Goal: Task Accomplishment & Management: Use online tool/utility

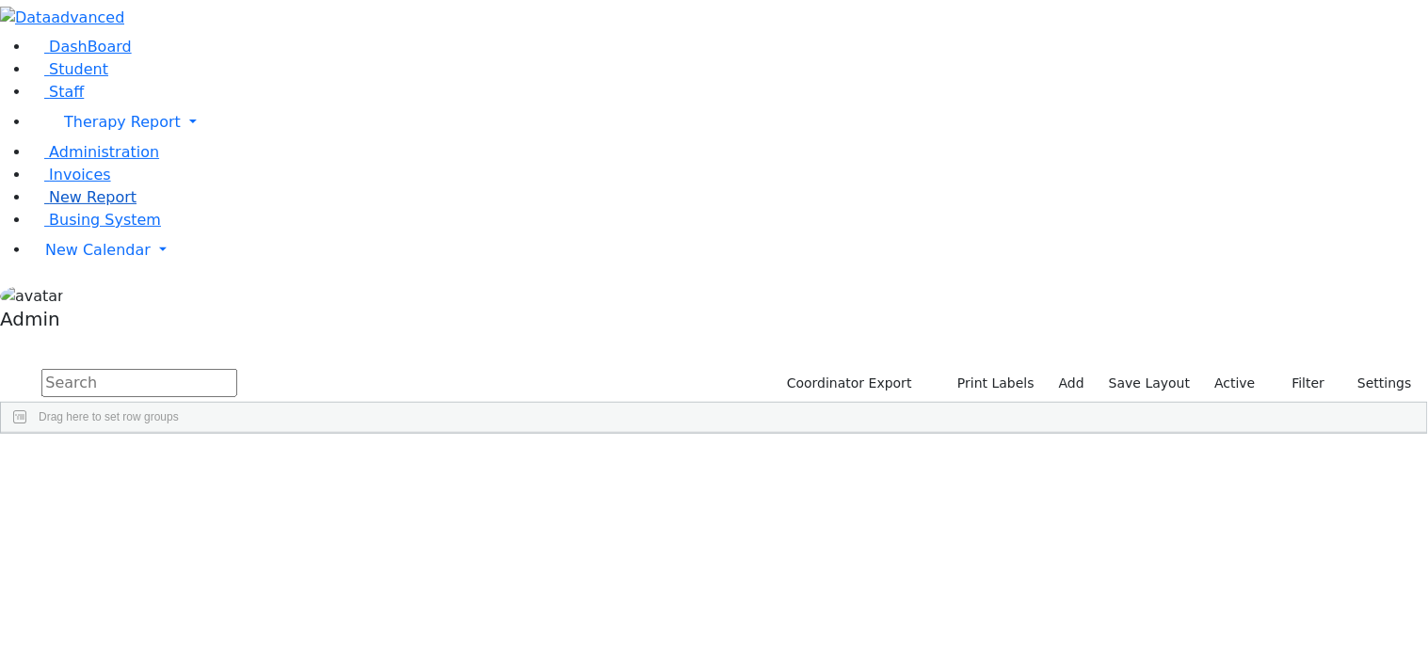
click at [71, 206] on span "New Report" at bounding box center [93, 197] width 88 height 18
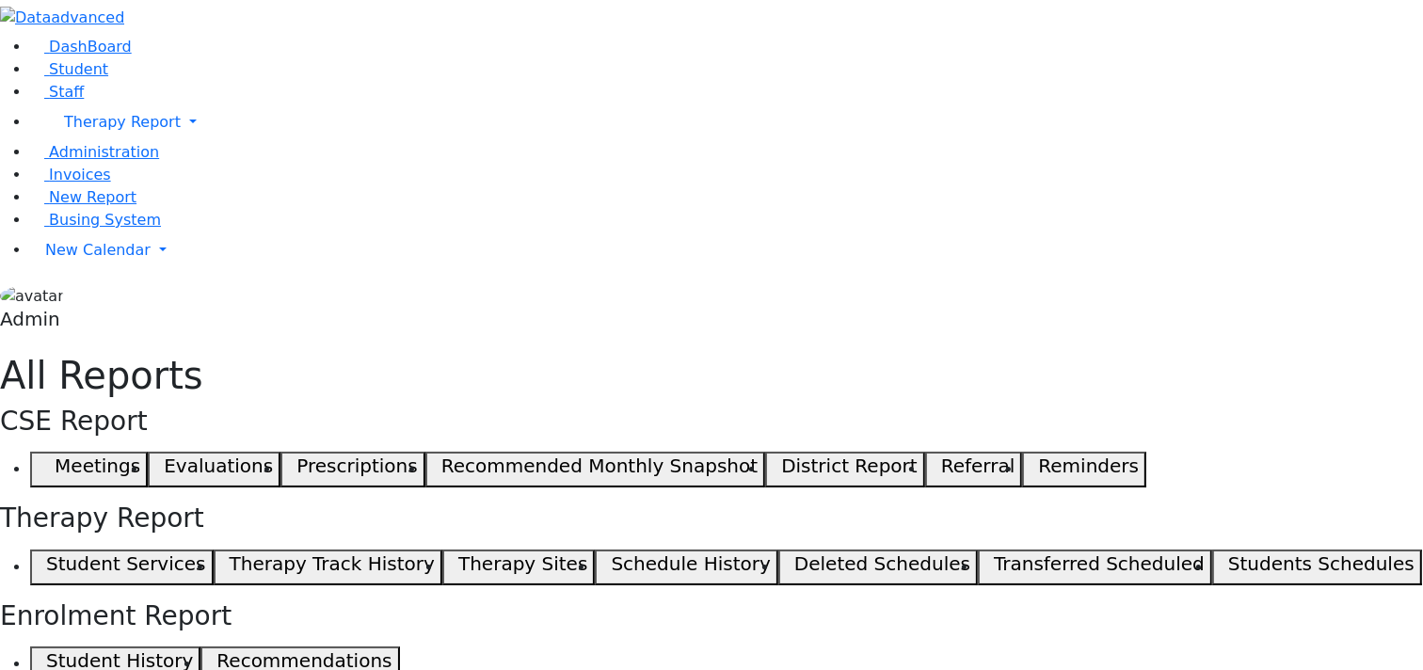
click at [205, 552] on h5 "Student Services" at bounding box center [125, 563] width 159 height 23
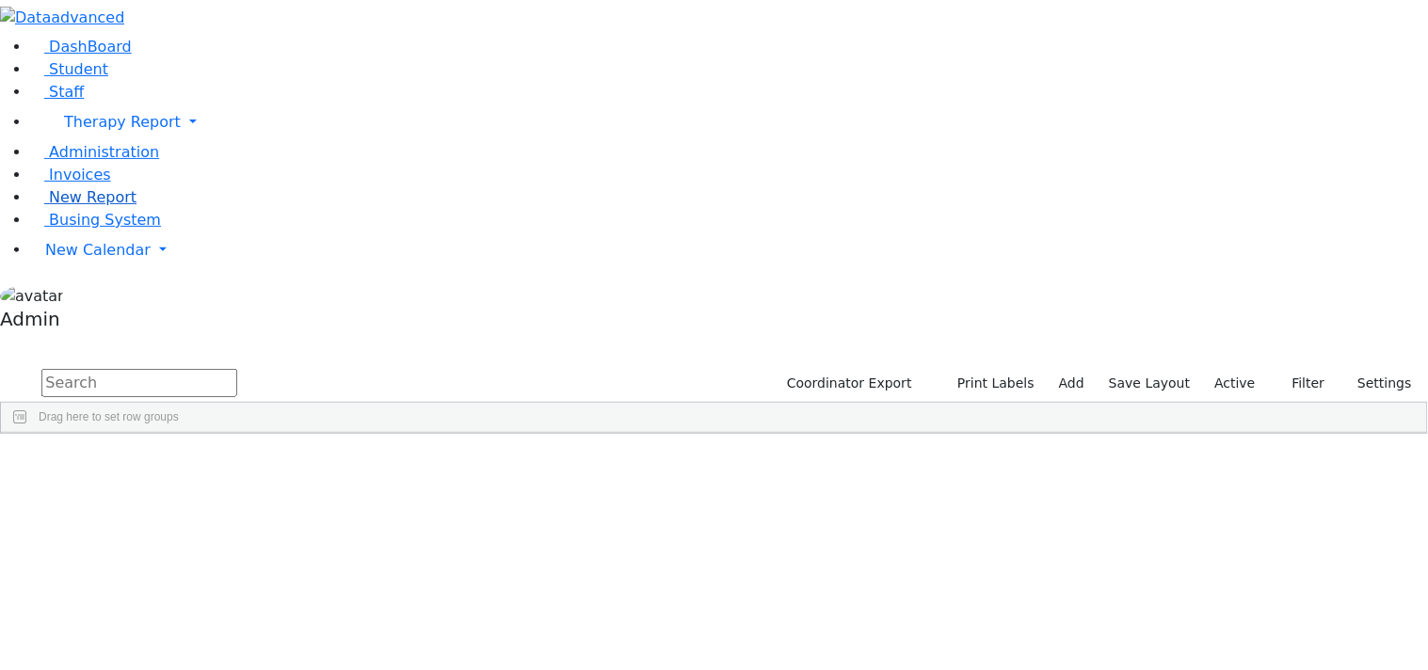
click at [99, 206] on span "New Report" at bounding box center [93, 197] width 88 height 18
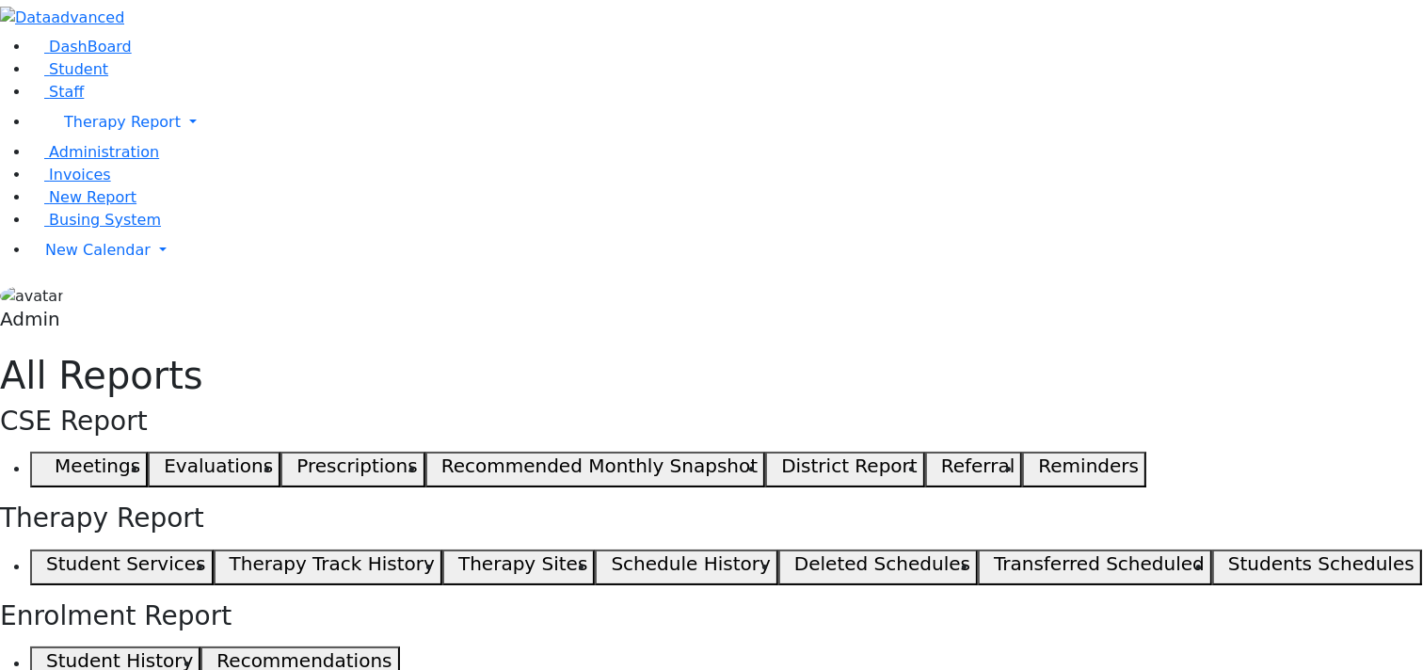
click at [205, 552] on h5 "Student Services" at bounding box center [125, 563] width 159 height 23
checkbox input "true"
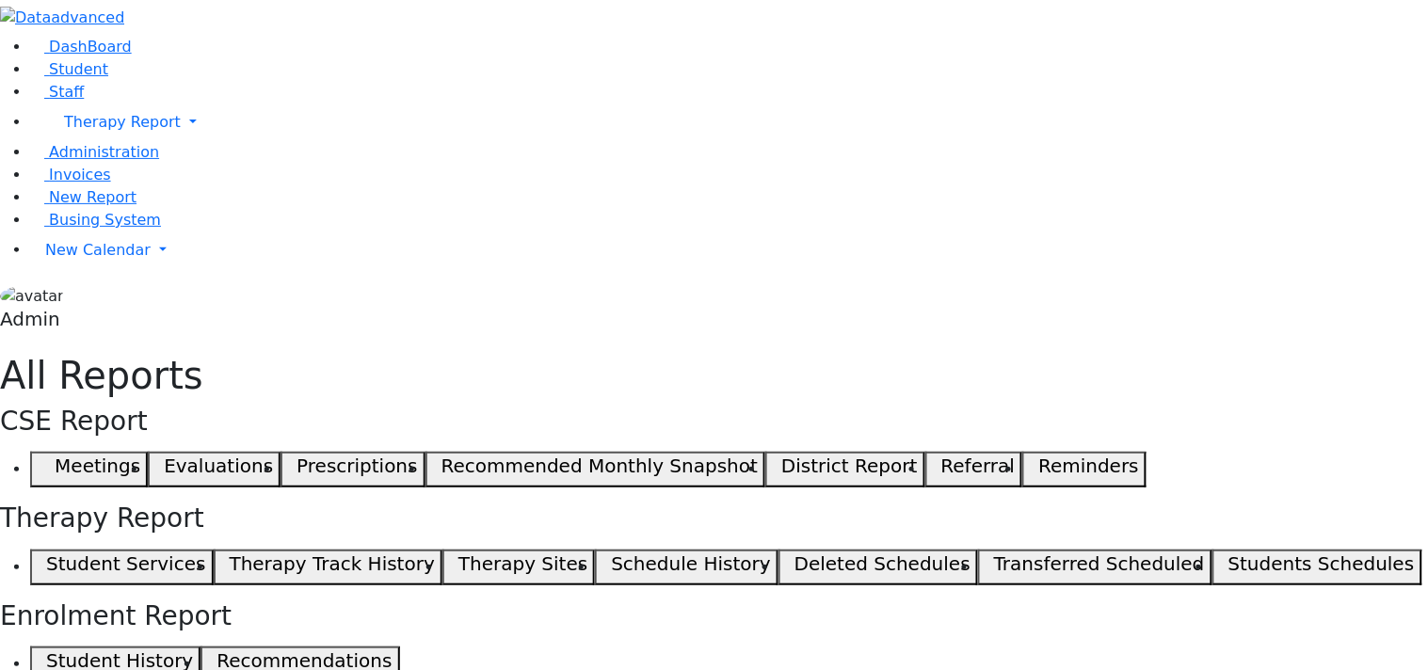
scroll to position [268, 0]
checkbox input "false"
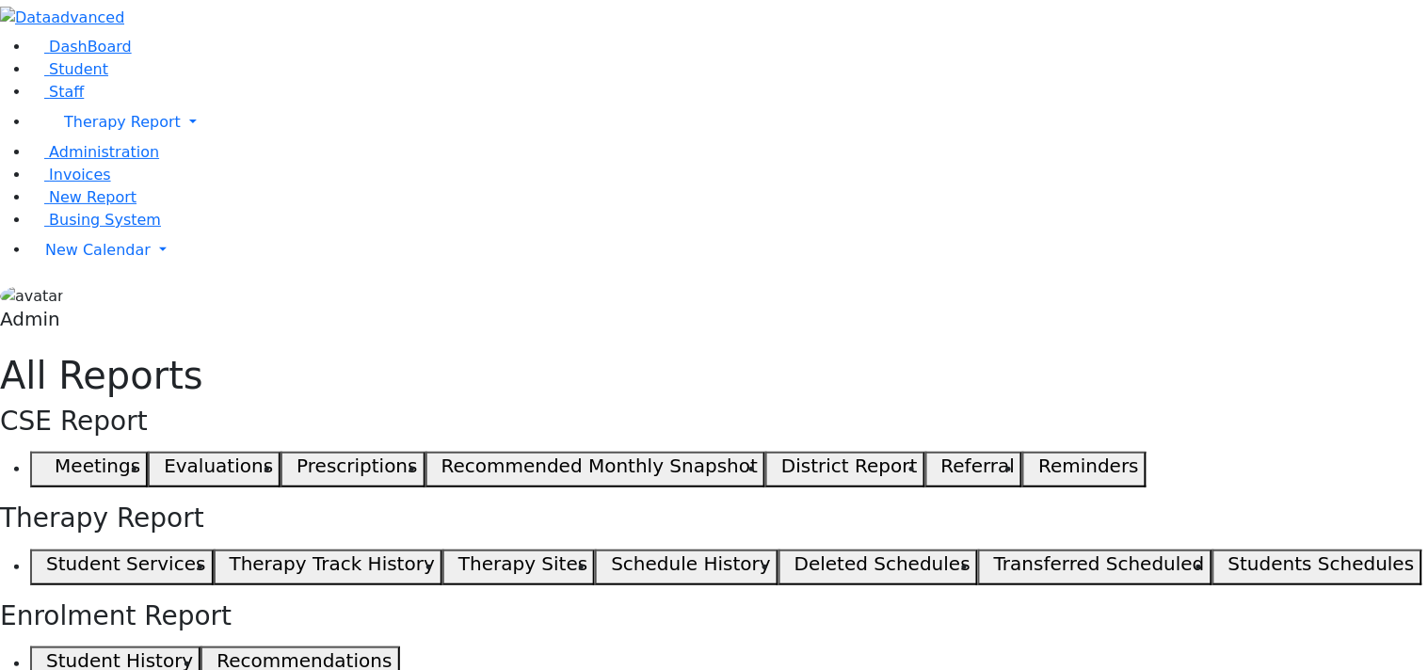
checkbox input "false"
click at [77, 229] on span "Busing System" at bounding box center [105, 220] width 112 height 18
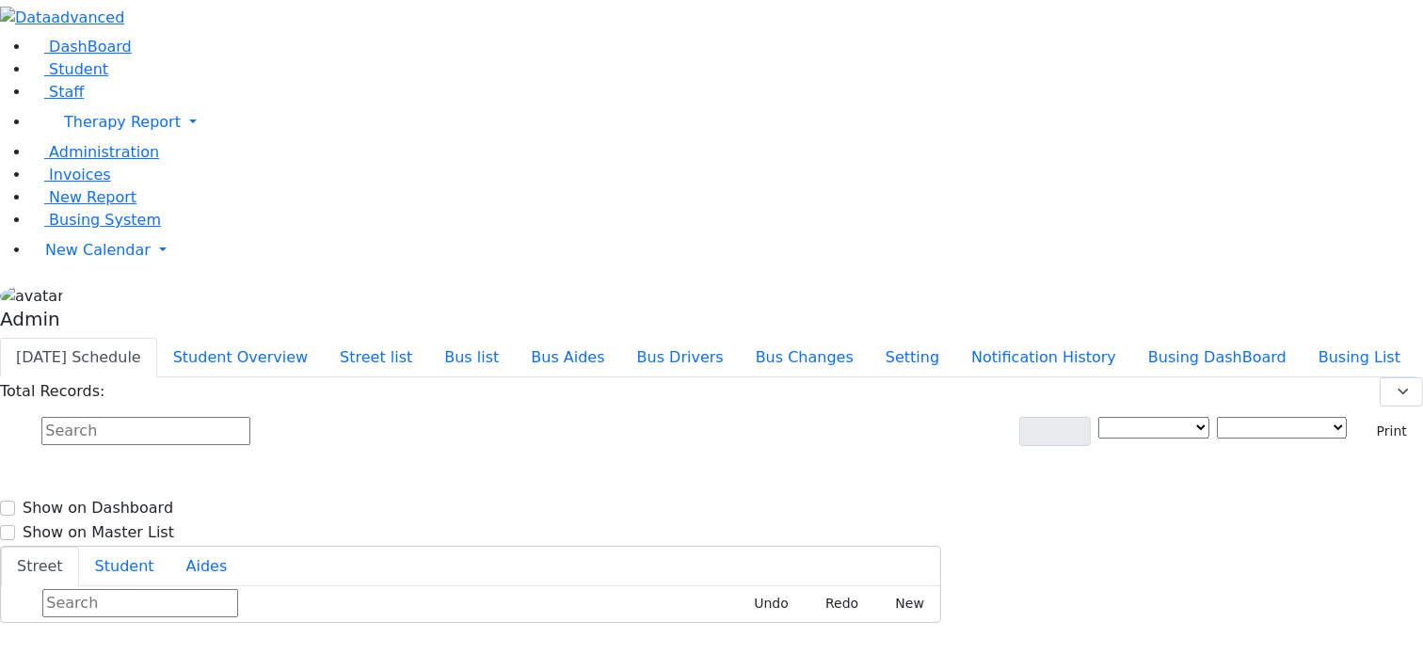
type input "[DATE]"
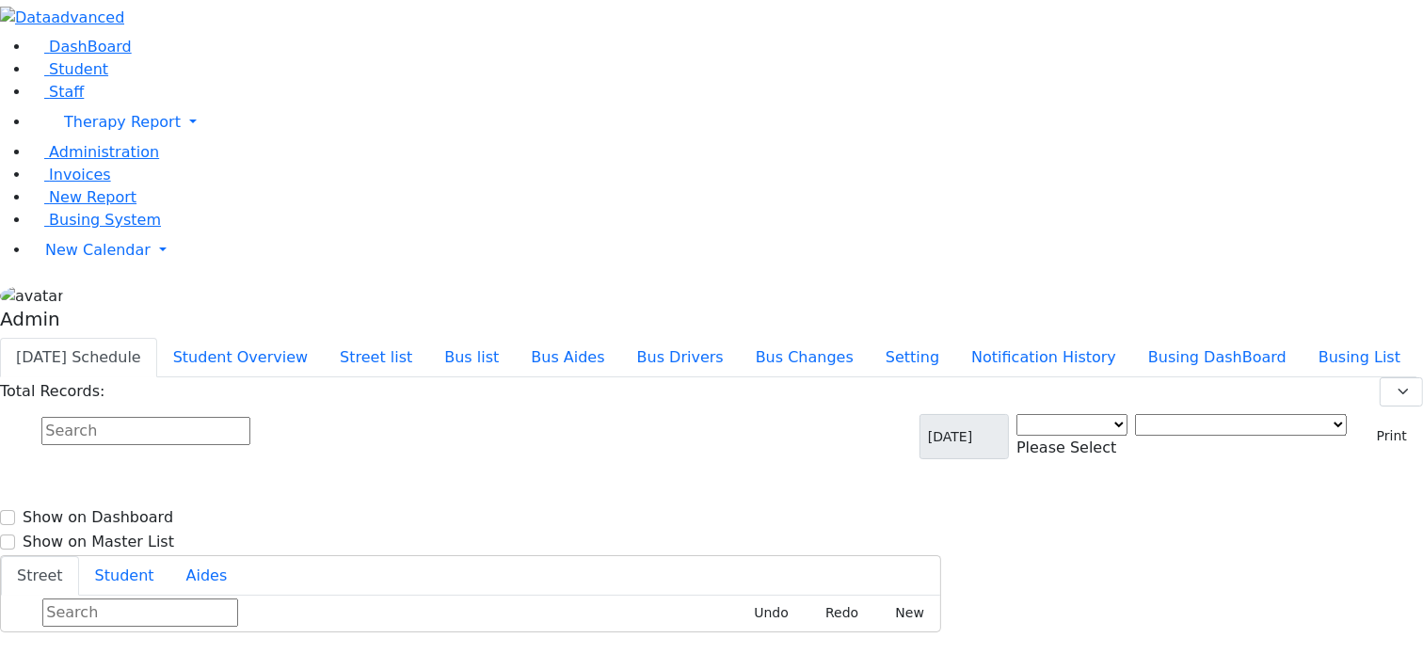
select select "3"
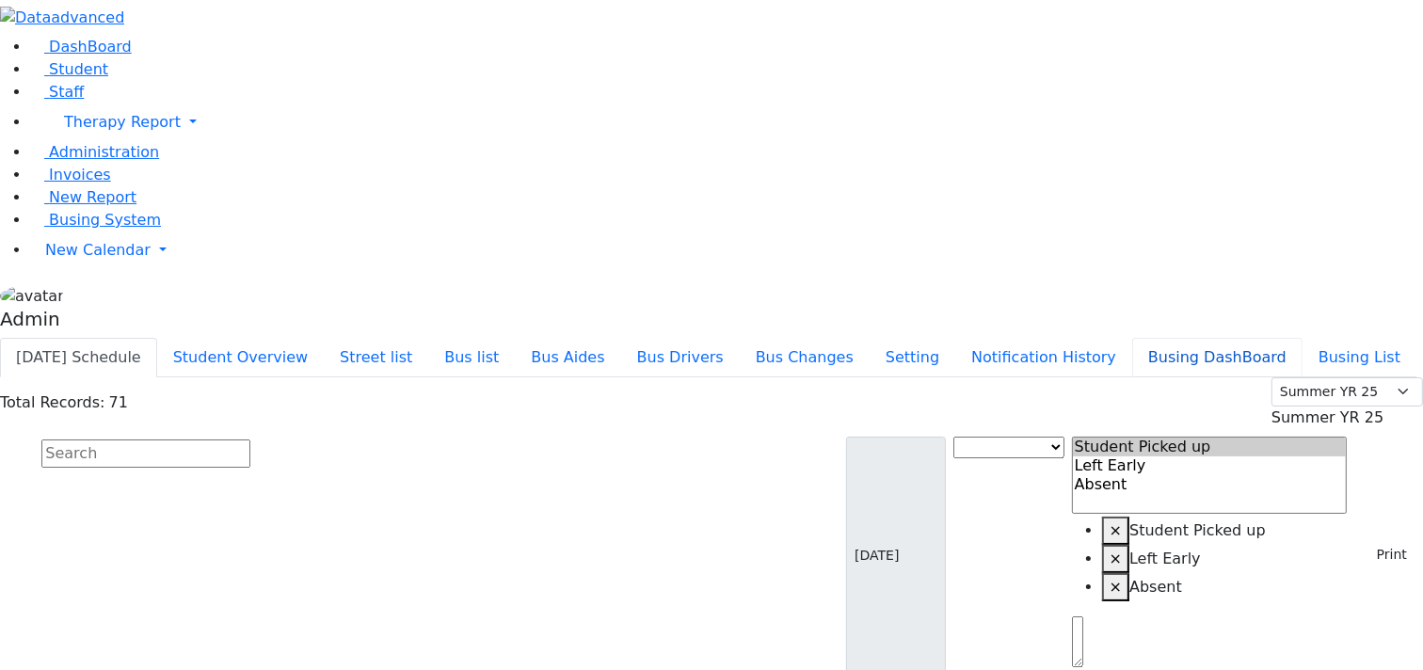
click at [1248, 338] on button "Busing DashBoard" at bounding box center [1217, 358] width 170 height 40
click at [1302, 338] on button "Busing List" at bounding box center [1359, 358] width 114 height 40
